Goal: Information Seeking & Learning: Learn about a topic

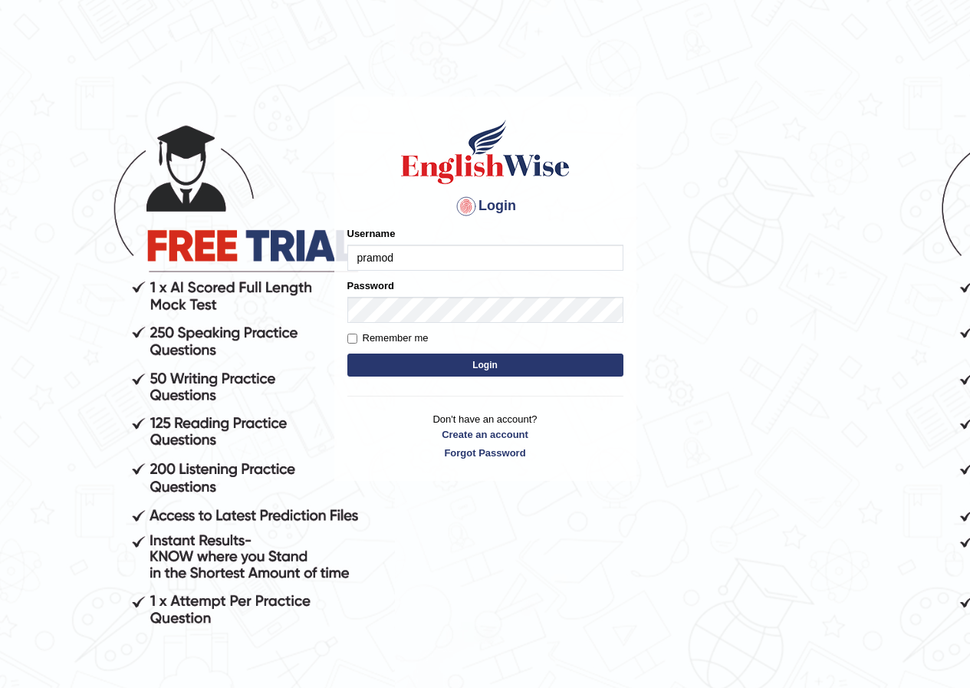
type input "pramod_parramatta"
click at [496, 359] on button "Login" at bounding box center [485, 365] width 276 height 23
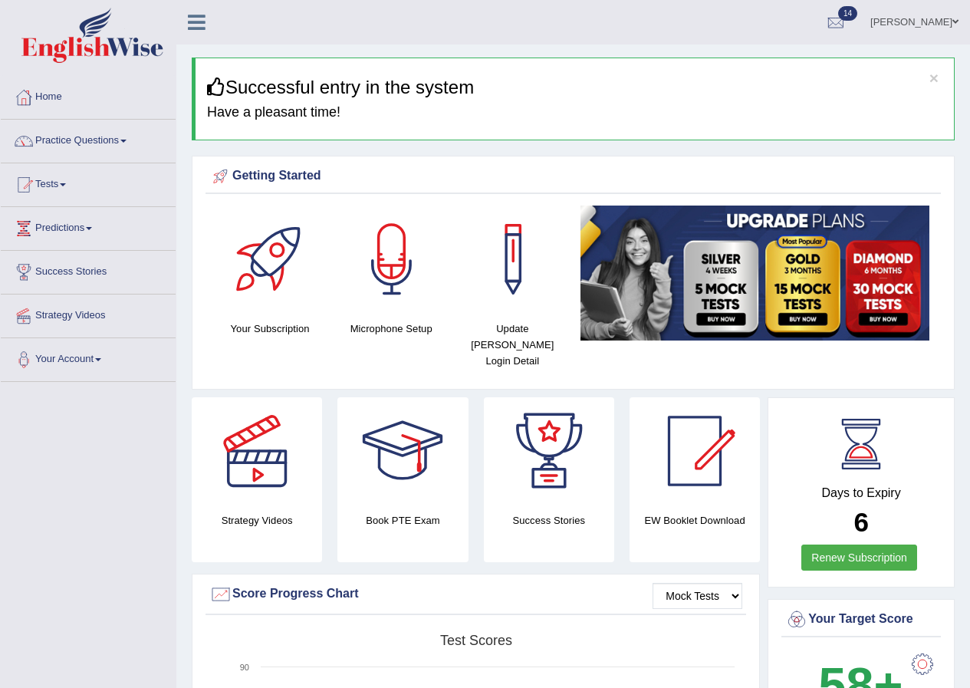
click at [124, 140] on link "Practice Questions" at bounding box center [88, 139] width 175 height 38
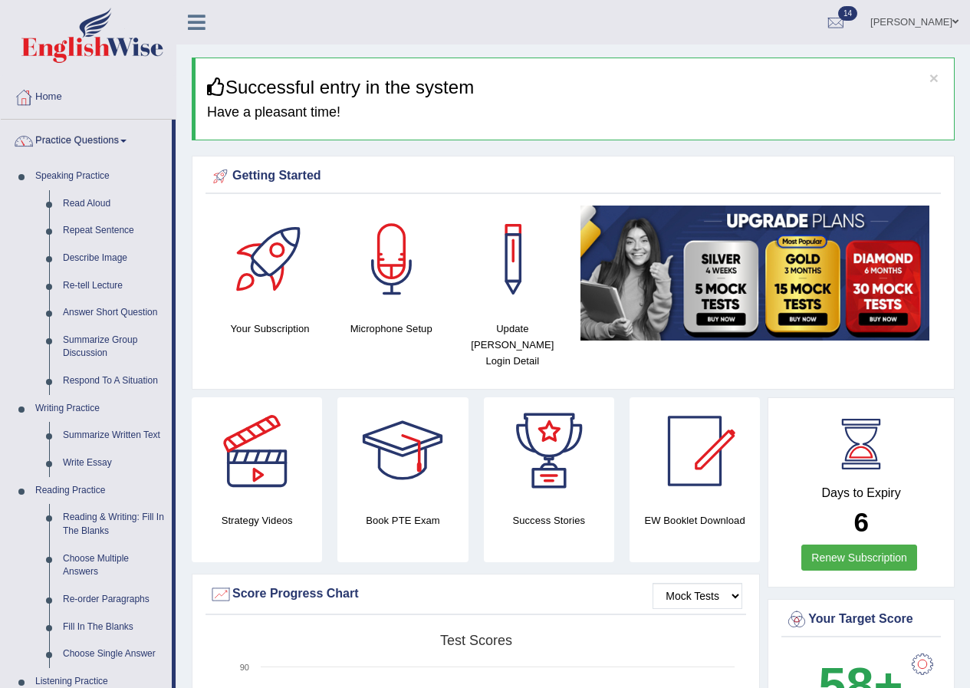
click at [127, 140] on span at bounding box center [123, 141] width 6 height 3
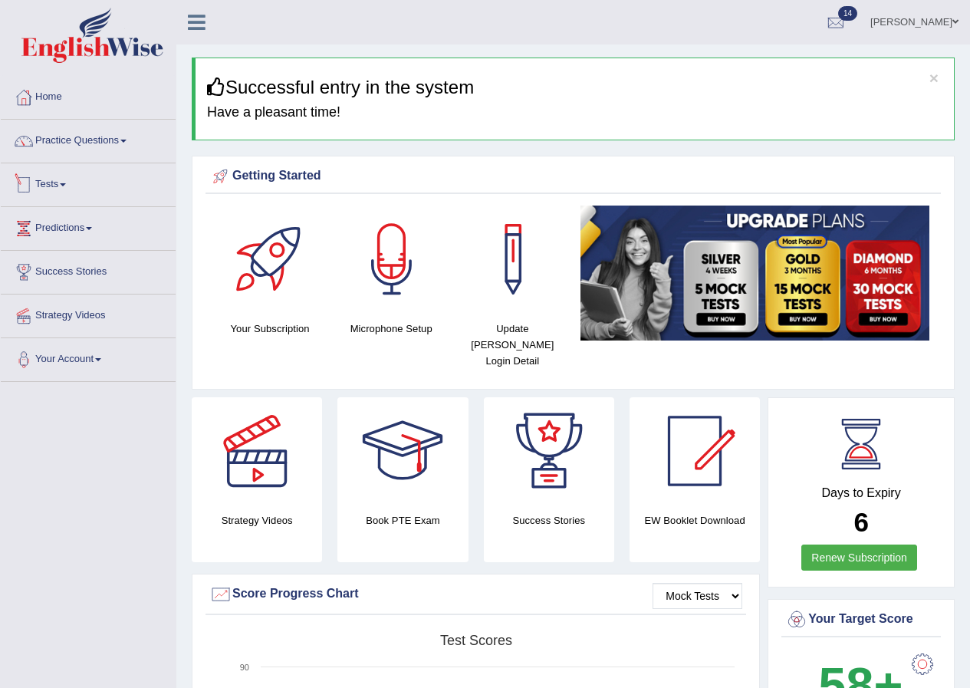
click at [66, 185] on span at bounding box center [63, 184] width 6 height 3
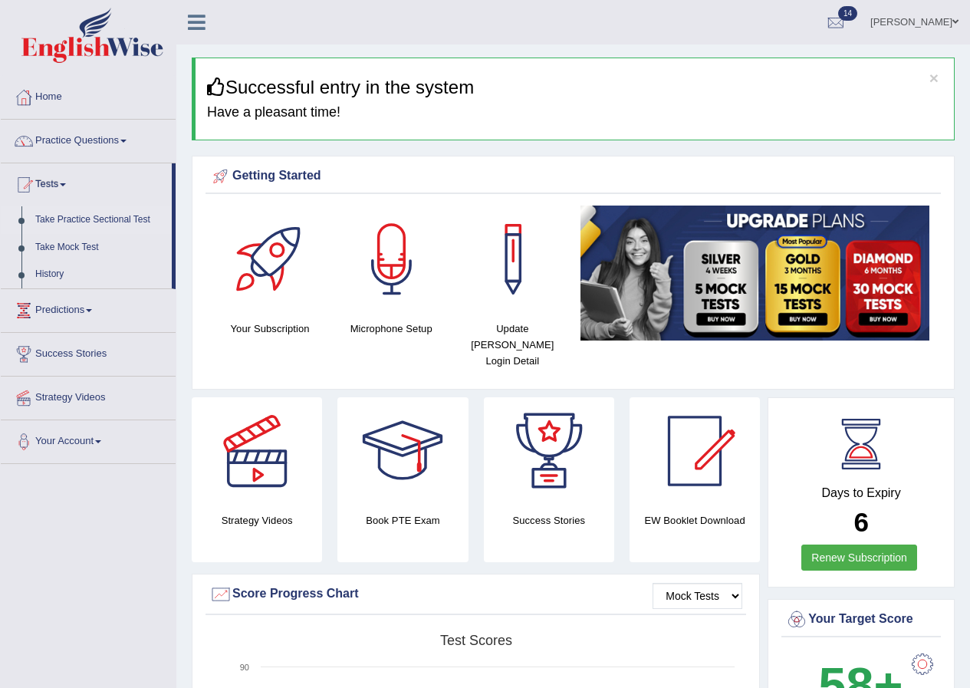
click at [116, 221] on link "Take Practice Sectional Test" at bounding box center [99, 220] width 143 height 28
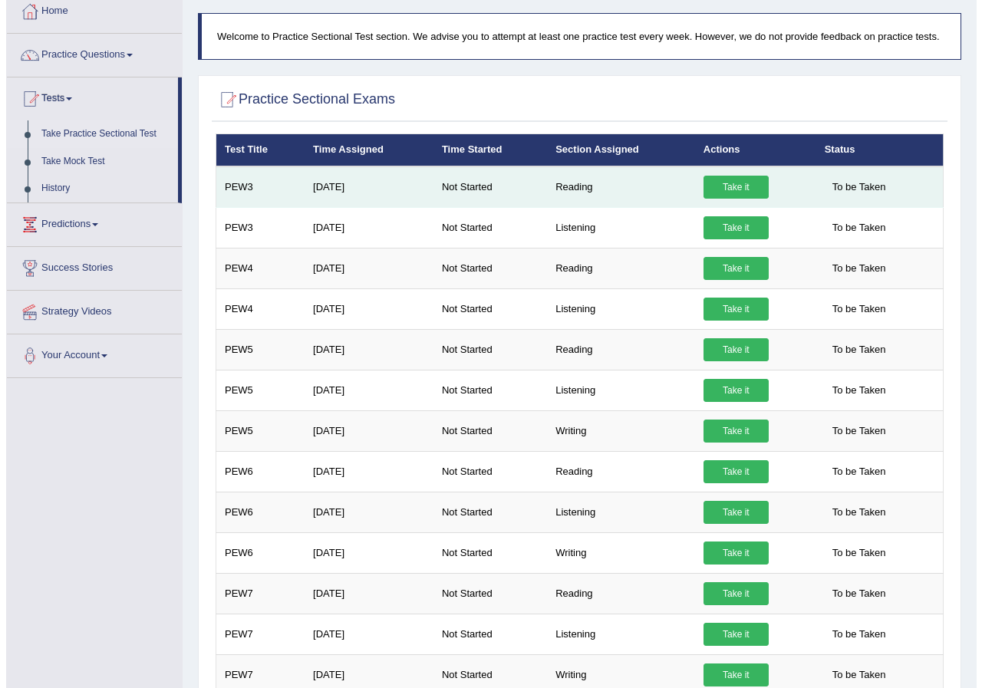
scroll to position [77, 0]
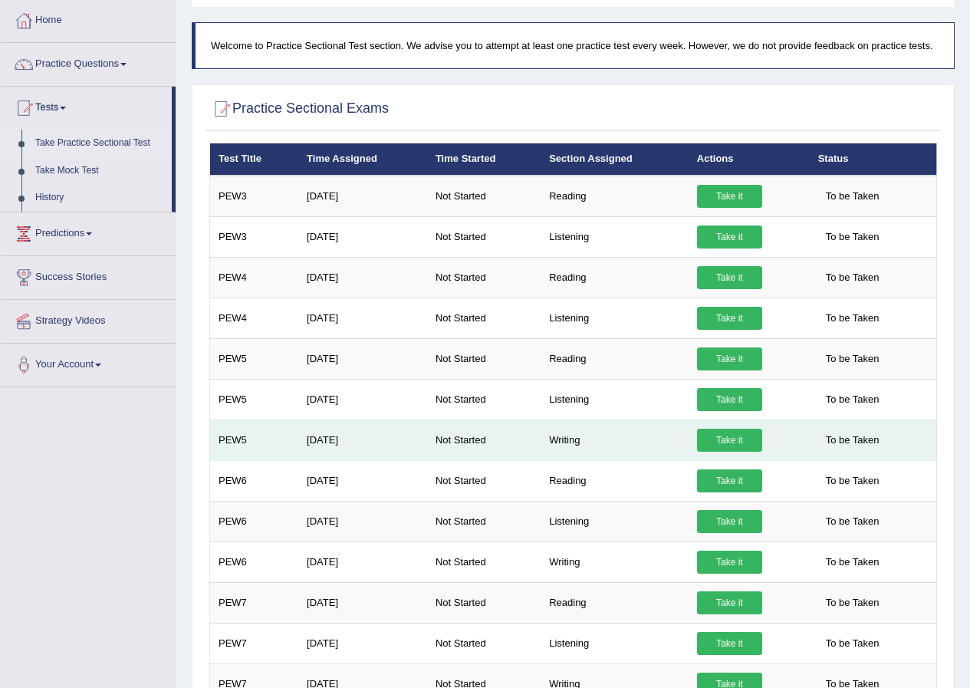
click at [736, 439] on link "Take it" at bounding box center [729, 440] width 65 height 23
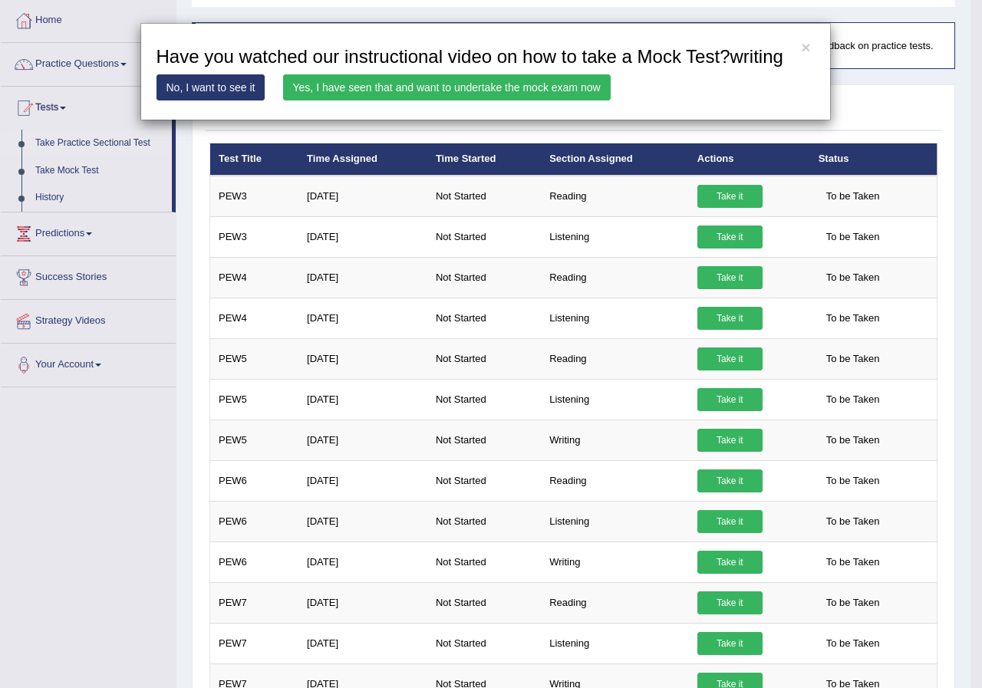
click at [559, 90] on link "Yes, I have seen that and want to undertake the mock exam now" at bounding box center [446, 87] width 327 height 26
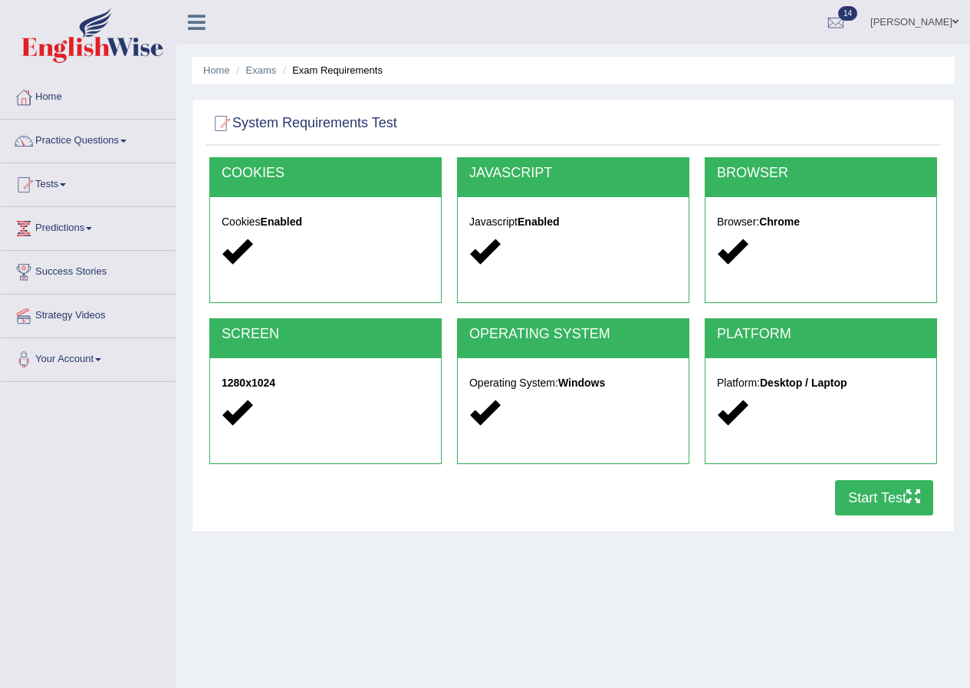
click at [560, 90] on div "Home Exams Exam Requirements System Requirements Test [GEOGRAPHIC_DATA] Cookies…" at bounding box center [573, 383] width 794 height 767
click at [899, 503] on button "Start Test" at bounding box center [884, 497] width 98 height 35
